Goal: Information Seeking & Learning: Learn about a topic

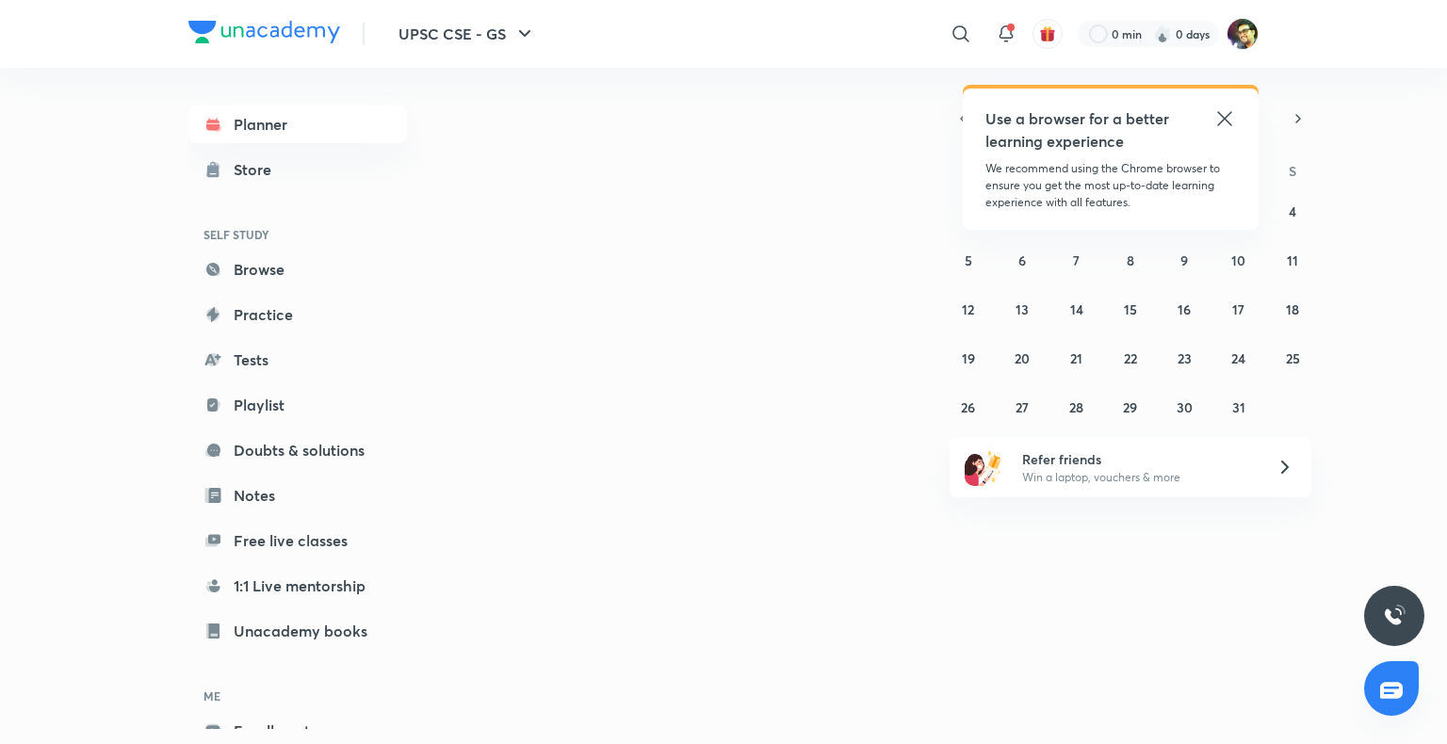
click at [1225, 114] on icon at bounding box center [1224, 118] width 23 height 23
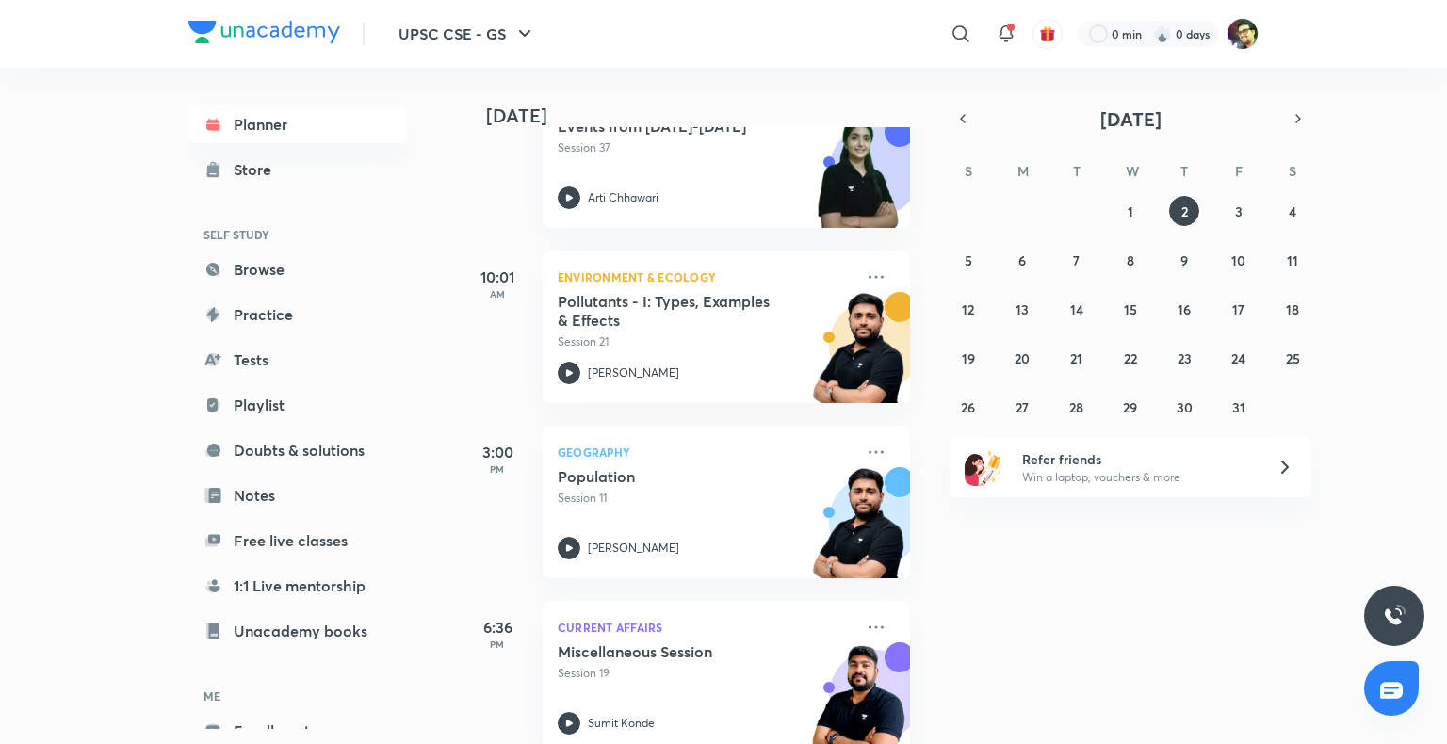
scroll to position [200, 0]
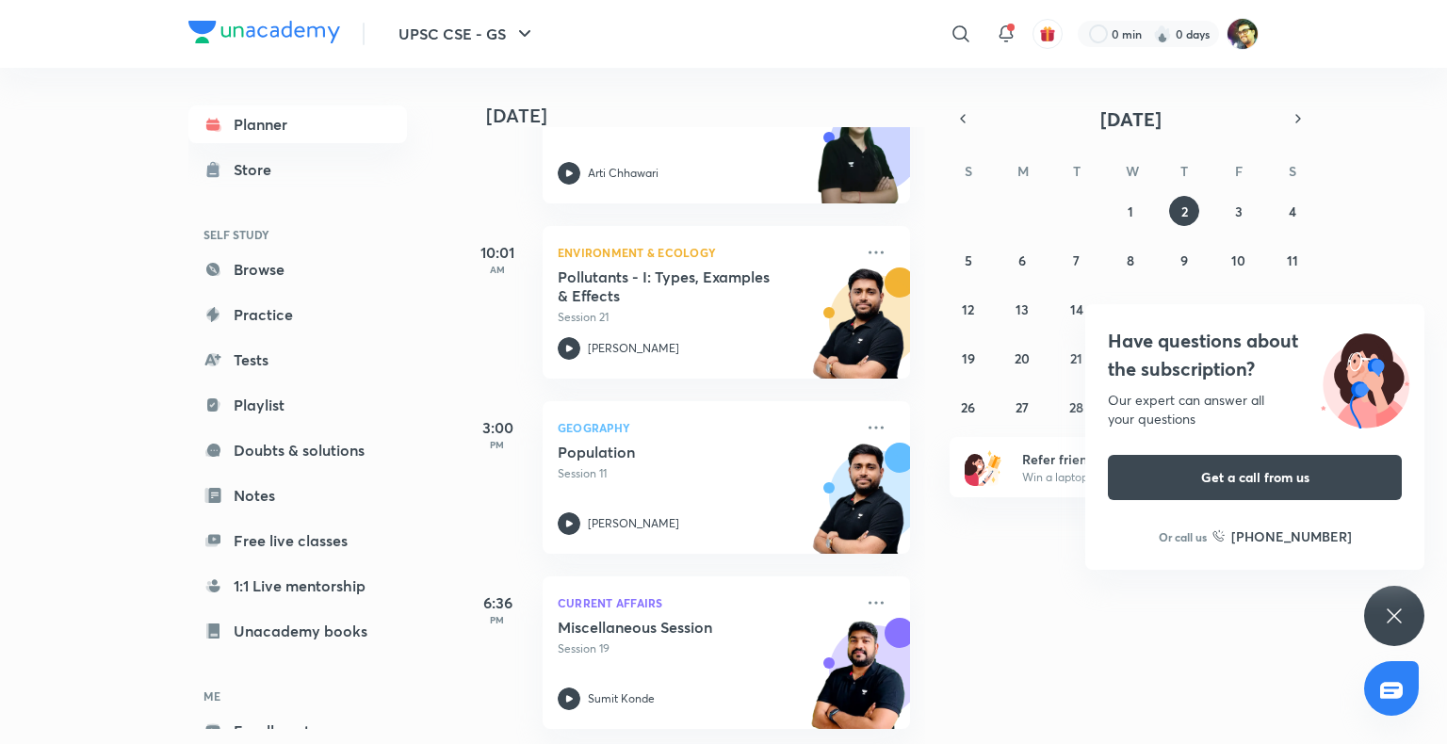
click at [1383, 615] on icon at bounding box center [1394, 616] width 23 height 23
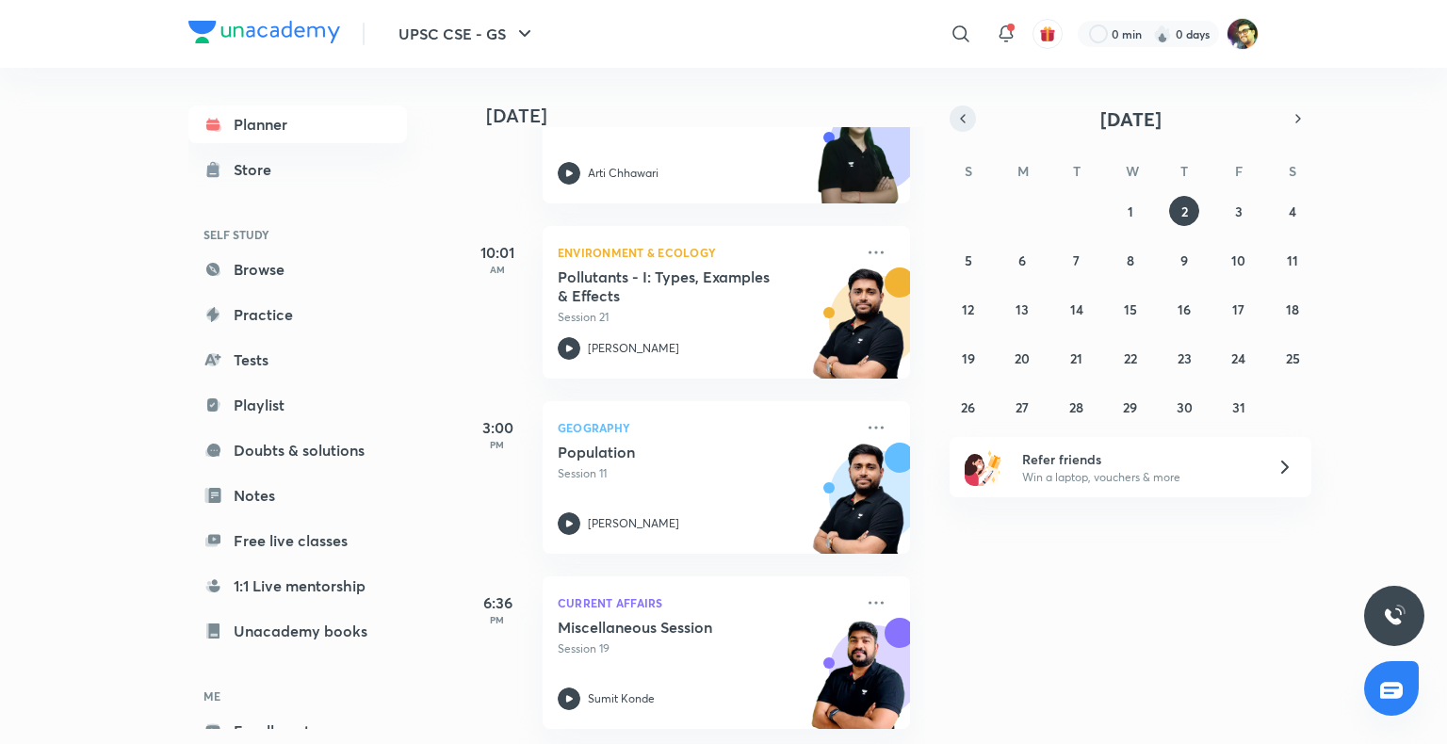
click at [963, 115] on icon "button" at bounding box center [962, 118] width 15 height 17
click at [1183, 269] on button "11" at bounding box center [1184, 260] width 30 height 30
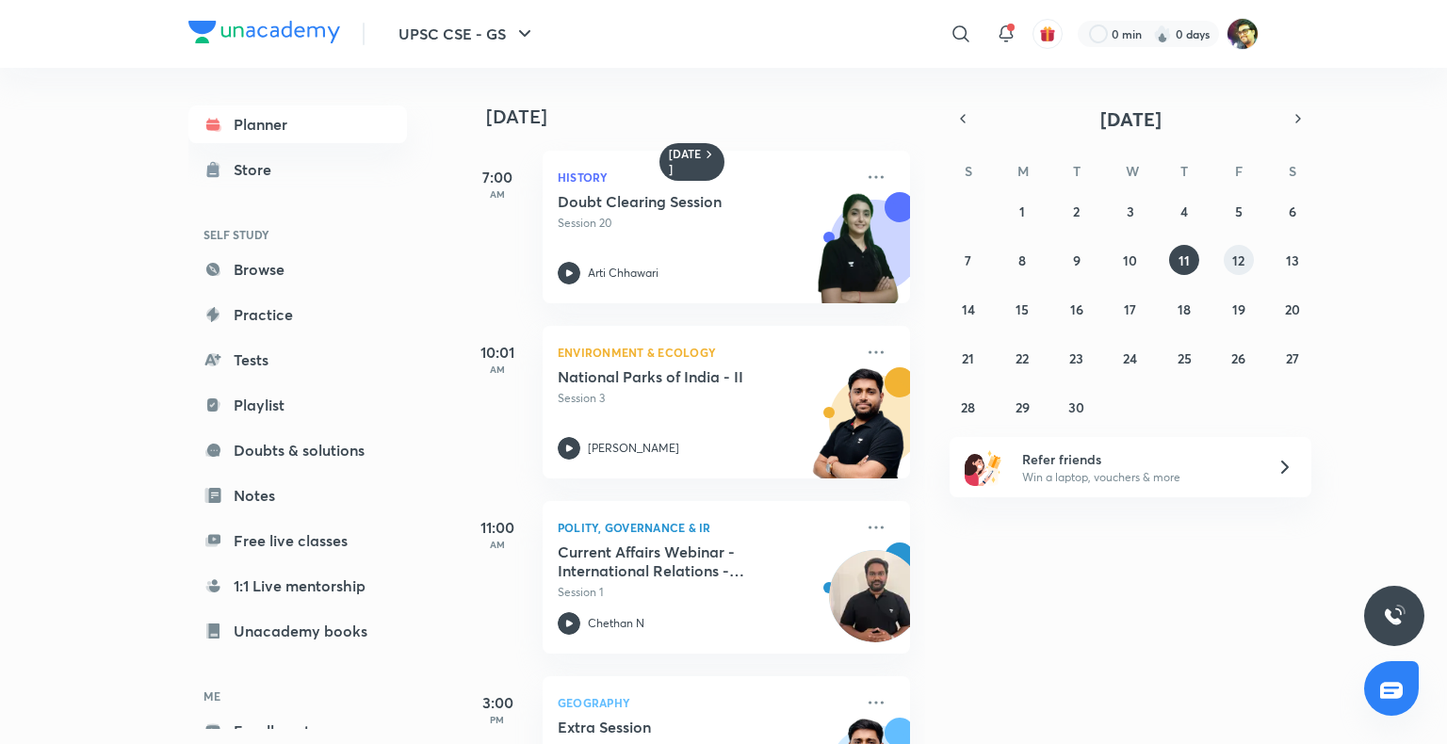
click at [1236, 268] on abbr "12" at bounding box center [1238, 260] width 12 height 18
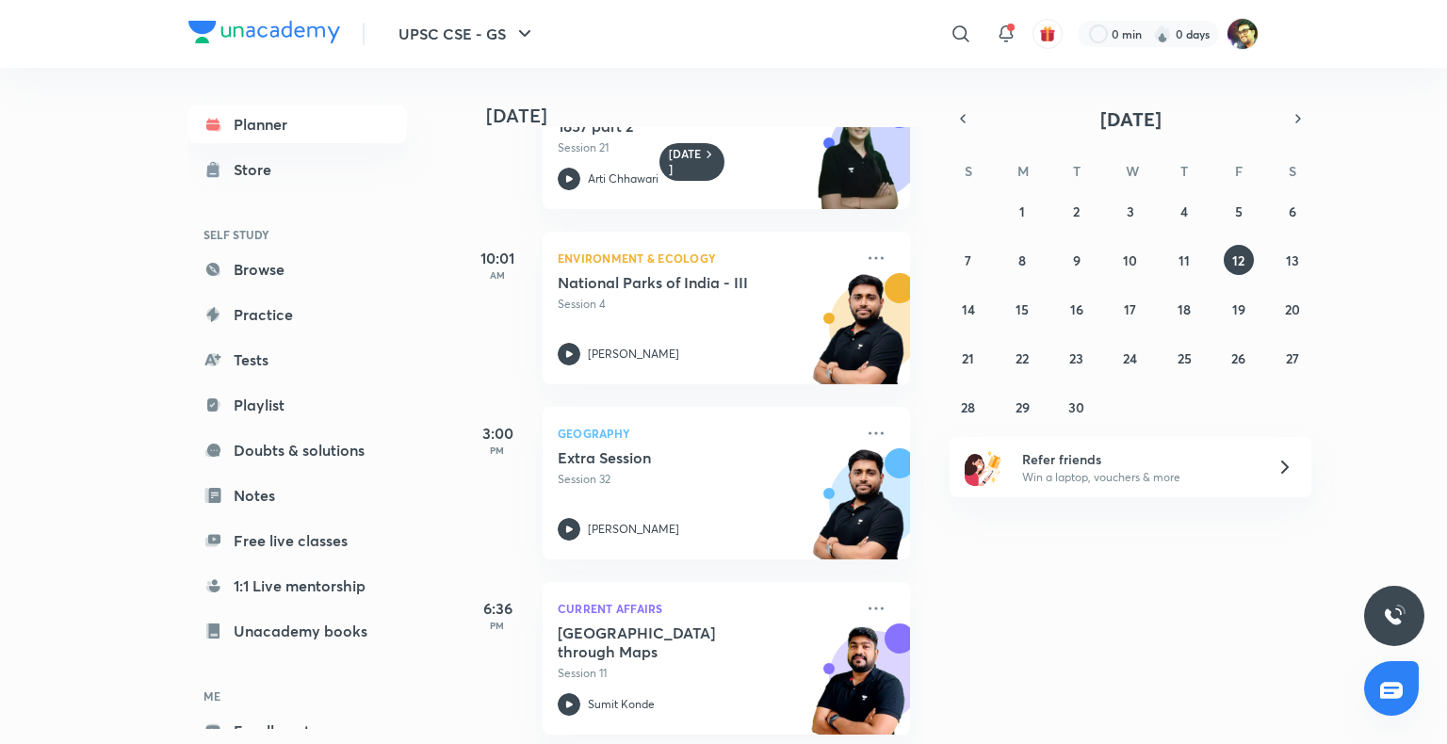
scroll to position [113, 0]
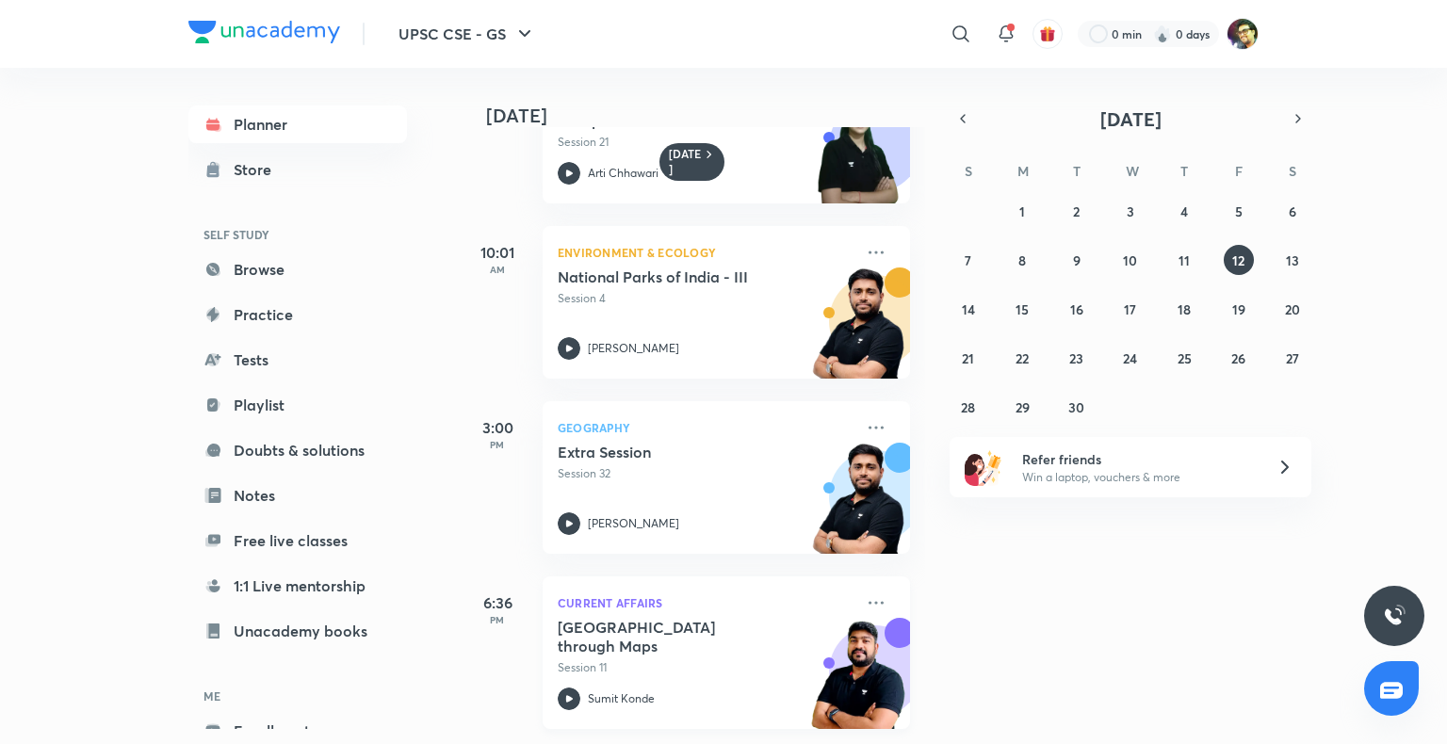
click at [670, 618] on h5 "[GEOGRAPHIC_DATA] through Maps" at bounding box center [675, 637] width 235 height 38
